Goal: Task Accomplishment & Management: Complete application form

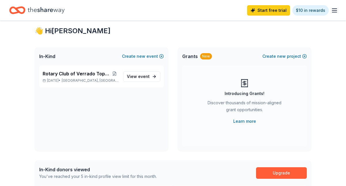
scroll to position [12, 0]
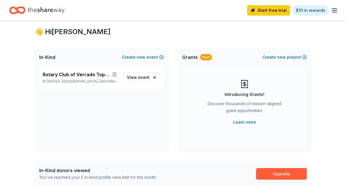
click at [336, 10] on icon "button" at bounding box center [334, 10] width 7 height 7
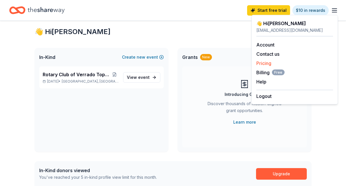
click at [271, 61] on link "Pricing" at bounding box center [263, 63] width 15 height 6
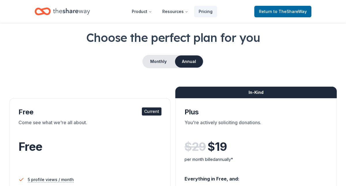
scroll to position [14, 0]
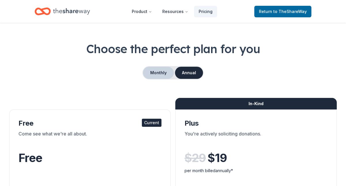
click at [155, 71] on button "Monthly" at bounding box center [158, 73] width 31 height 12
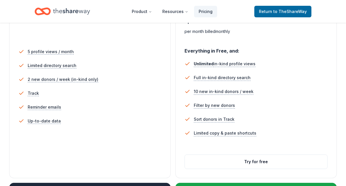
scroll to position [158, 0]
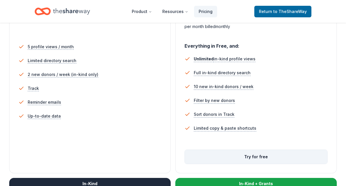
click at [230, 155] on button "Try for free" at bounding box center [256, 157] width 142 height 14
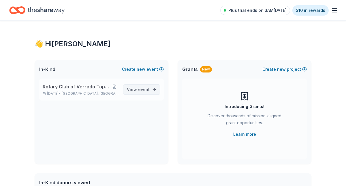
click at [149, 89] on span "event" at bounding box center [144, 89] width 12 height 5
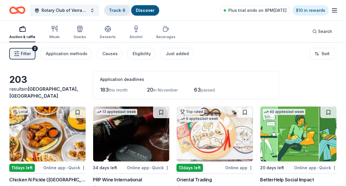
click at [117, 10] on link "Track · 6" at bounding box center [117, 10] width 16 height 5
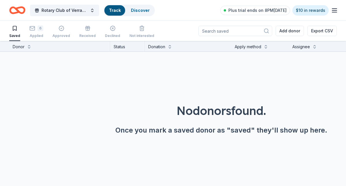
scroll to position [0, 0]
click at [32, 28] on icon "button" at bounding box center [32, 27] width 5 height 1
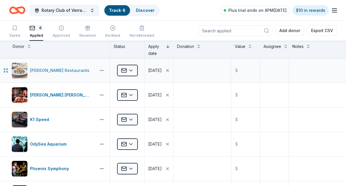
click at [70, 70] on div "Cameron Mitchell Restaurants" at bounding box center [61, 70] width 62 height 7
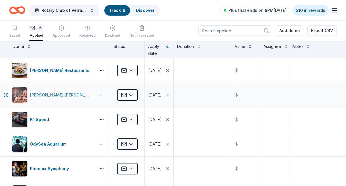
click at [58, 95] on div "Cooper's Hawk Winery and Restaurants" at bounding box center [62, 94] width 64 height 7
click at [19, 10] on icon "Home" at bounding box center [17, 10] width 16 height 14
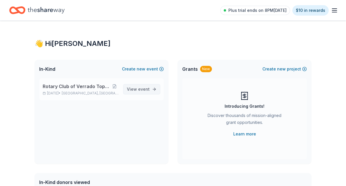
click at [147, 86] on span "View event" at bounding box center [138, 89] width 23 height 7
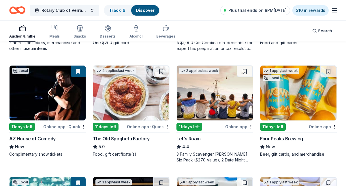
scroll to position [266, 0]
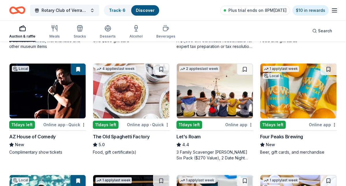
click at [193, 102] on img at bounding box center [215, 90] width 76 height 55
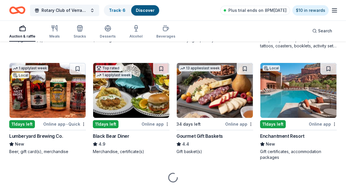
scroll to position [1035, 0]
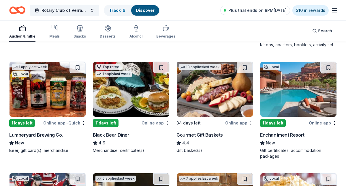
click at [126, 103] on img at bounding box center [131, 89] width 76 height 55
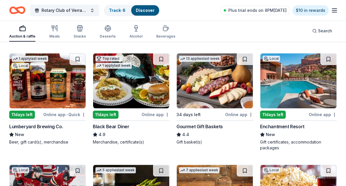
scroll to position [1042, 0]
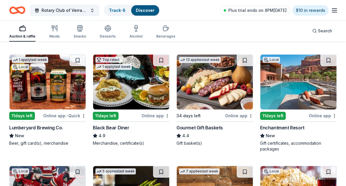
click at [305, 100] on img at bounding box center [298, 82] width 76 height 55
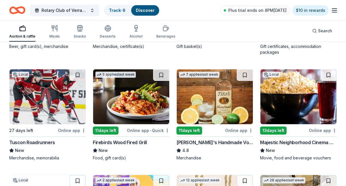
scroll to position [1140, 0]
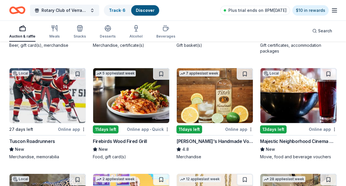
click at [208, 108] on img at bounding box center [215, 95] width 76 height 55
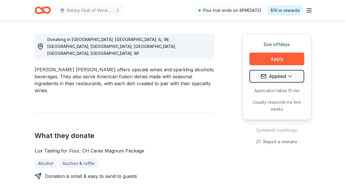
scroll to position [175, 0]
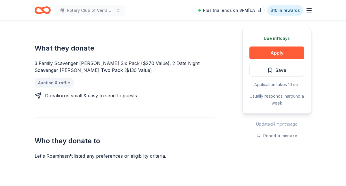
scroll to position [227, 0]
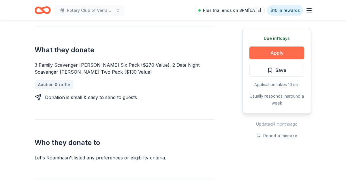
click at [261, 54] on button "Apply" at bounding box center [276, 52] width 55 height 13
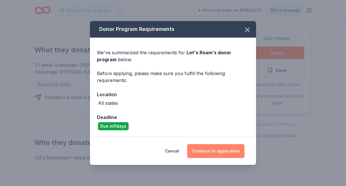
click at [205, 147] on button "Continue to application" at bounding box center [215, 151] width 57 height 14
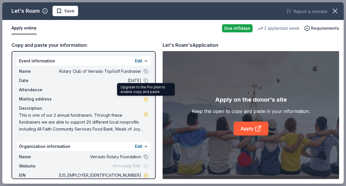
click at [145, 101] on link at bounding box center [146, 99] width 5 height 5
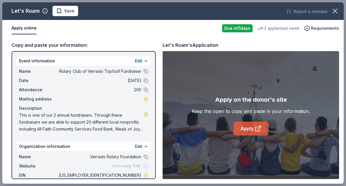
click at [241, 130] on link "Apply" at bounding box center [251, 128] width 35 height 14
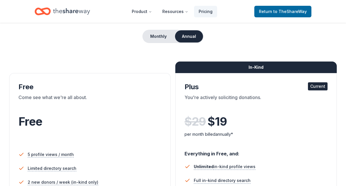
scroll to position [48, 0]
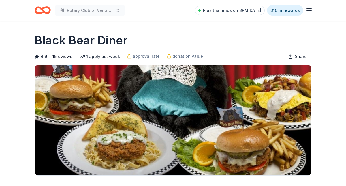
scroll to position [110, 0]
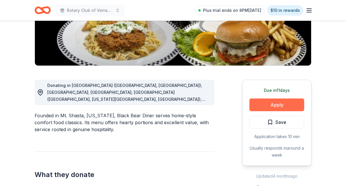
click at [260, 105] on button "Apply" at bounding box center [276, 104] width 55 height 13
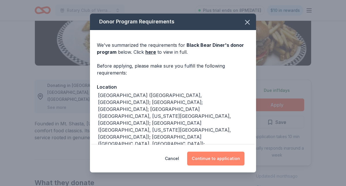
click at [221, 158] on button "Continue to application" at bounding box center [215, 158] width 57 height 14
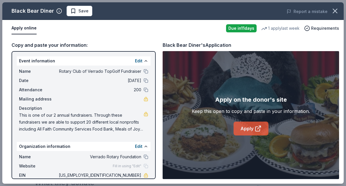
click at [247, 127] on link "Apply" at bounding box center [251, 128] width 35 height 14
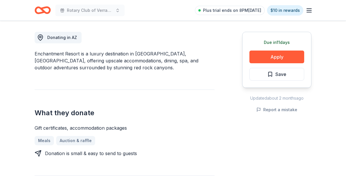
scroll to position [158, 0]
click at [270, 58] on button "Apply" at bounding box center [276, 56] width 55 height 13
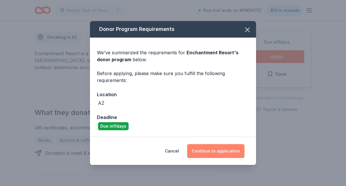
click at [209, 153] on button "Continue to application" at bounding box center [215, 151] width 57 height 14
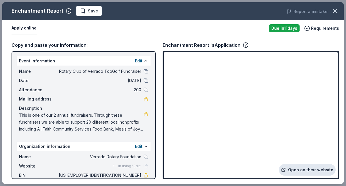
click at [310, 170] on link "Open on their website" at bounding box center [307, 170] width 57 height 12
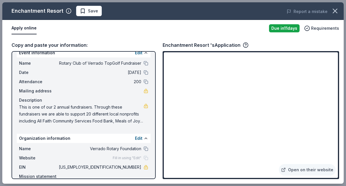
scroll to position [0, 0]
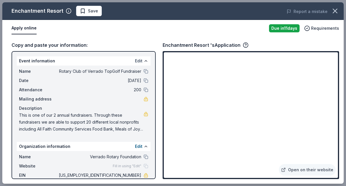
click at [138, 59] on button "Edit" at bounding box center [138, 60] width 7 height 7
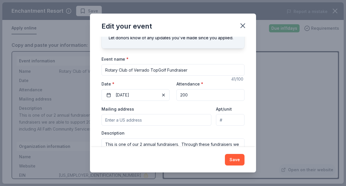
scroll to position [54, 0]
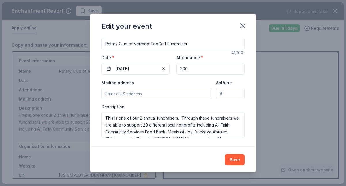
click at [154, 93] on input "Mailing address" at bounding box center [157, 94] width 110 height 12
type input "1300 S Watson Road A114 P O Box 321"
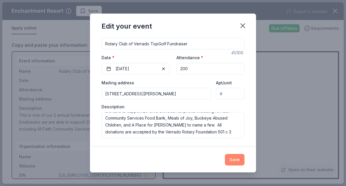
click at [238, 163] on button "Save" at bounding box center [235, 160] width 20 height 12
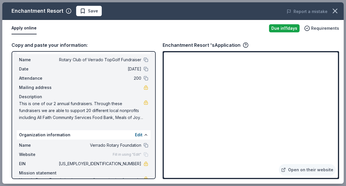
scroll to position [0, 0]
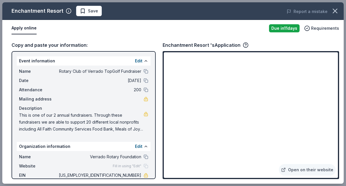
click at [31, 28] on button "Apply online" at bounding box center [24, 28] width 25 height 12
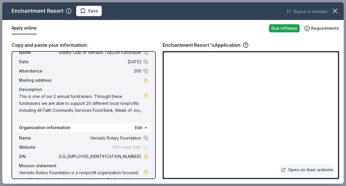
scroll to position [37, 0]
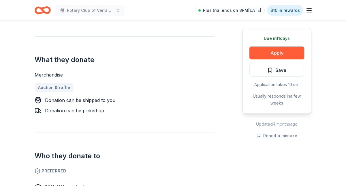
scroll to position [219, 0]
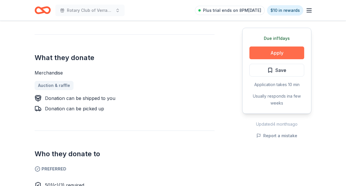
click at [275, 52] on button "Apply" at bounding box center [276, 52] width 55 height 13
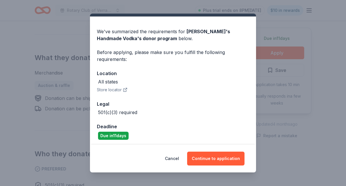
scroll to position [15, 0]
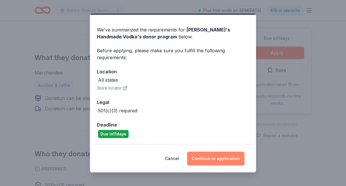
click at [217, 153] on button "Continue to application" at bounding box center [215, 158] width 57 height 14
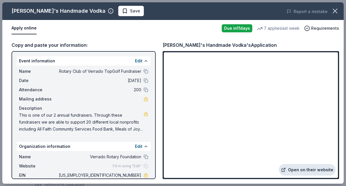
click at [301, 170] on link "Open on their website" at bounding box center [307, 170] width 57 height 12
